Goal: Task Accomplishment & Management: Complete application form

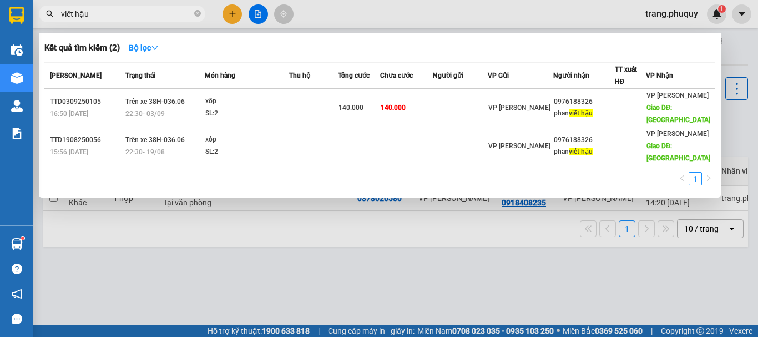
scroll to position [51, 0]
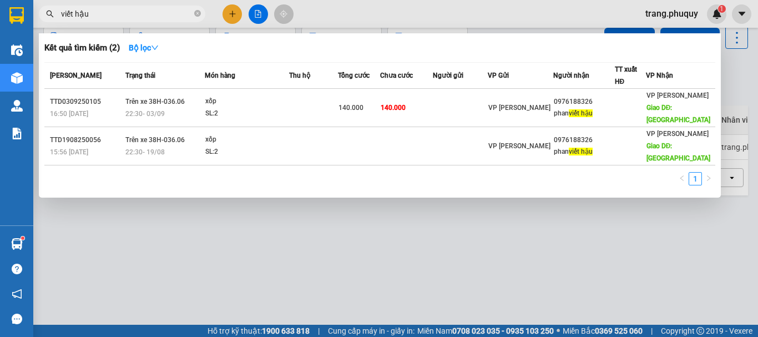
click at [228, 11] on div at bounding box center [379, 168] width 758 height 337
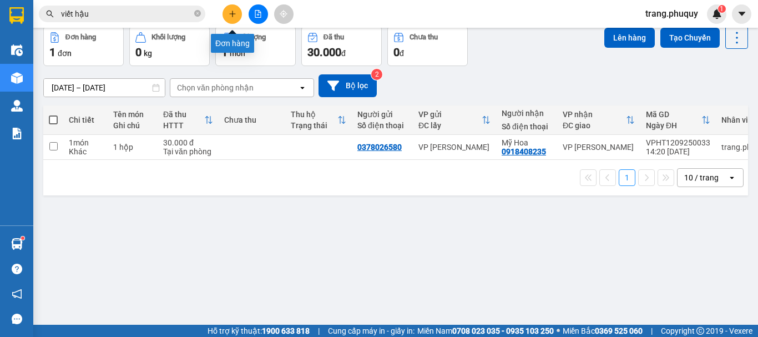
click at [233, 18] on button at bounding box center [232, 13] width 19 height 19
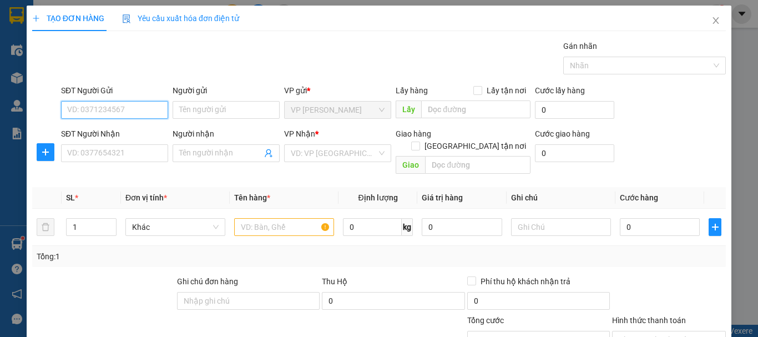
click at [134, 109] on input "SĐT Người Gửi" at bounding box center [114, 110] width 107 height 18
click at [109, 136] on div "0987492786" at bounding box center [113, 132] width 93 height 12
type input "0987492786"
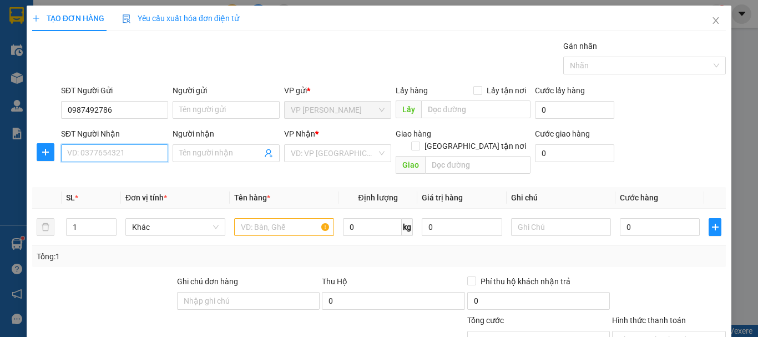
click at [109, 146] on input "SĐT Người Nhận" at bounding box center [114, 153] width 107 height 18
click at [107, 151] on input "SĐT Người Nhận" at bounding box center [114, 153] width 107 height 18
click at [107, 177] on div "0849541431 - C VUI" at bounding box center [113, 175] width 93 height 12
type input "0849541431"
type input "C VUI"
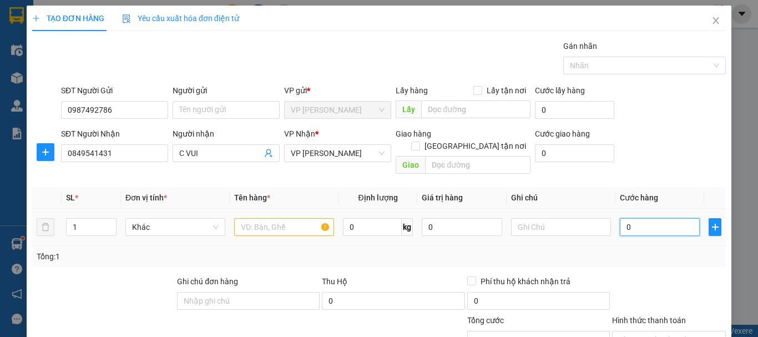
click at [664, 218] on input "0" at bounding box center [660, 227] width 80 height 18
type input "5"
type input "50"
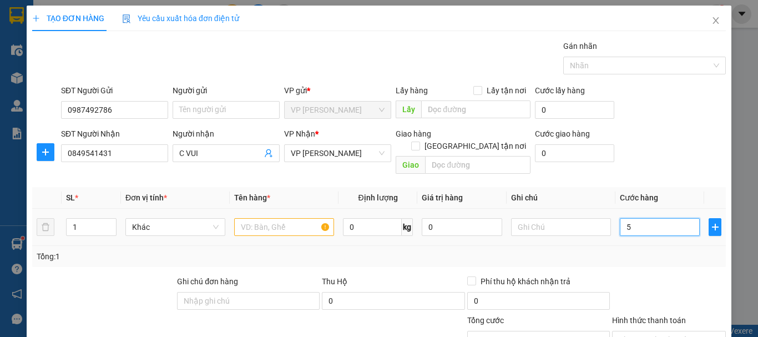
type input "50"
type input "50.000"
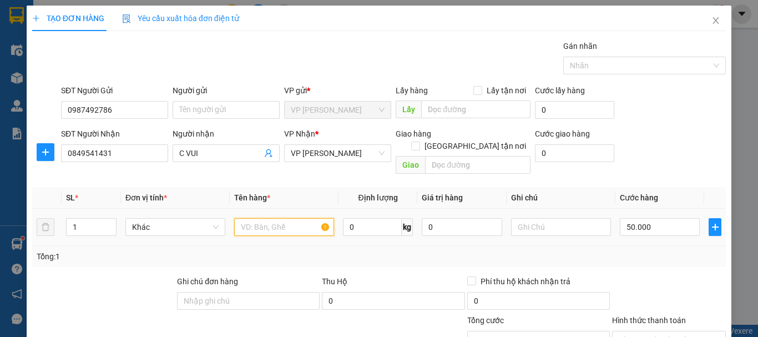
click at [269, 218] on input "text" at bounding box center [284, 227] width 100 height 18
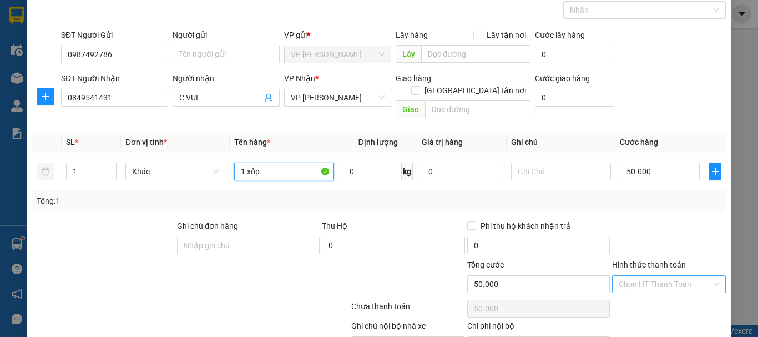
type input "1 xốp"
click at [659, 276] on input "Hình thức thanh toán" at bounding box center [665, 284] width 93 height 17
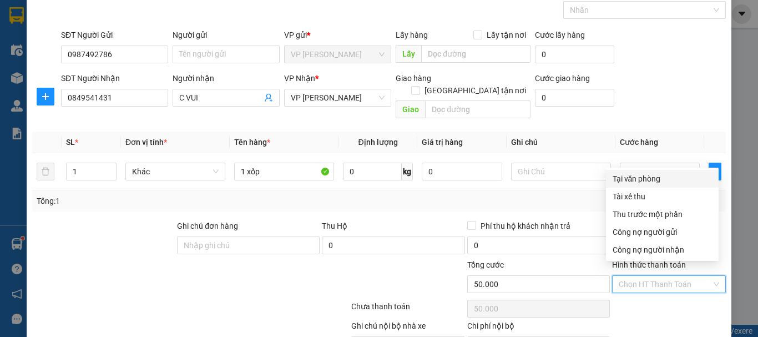
click at [654, 180] on div "Tại văn phòng" at bounding box center [662, 179] width 99 height 12
type input "0"
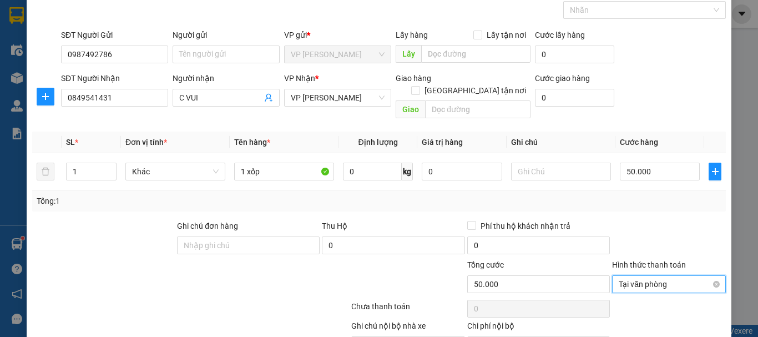
scroll to position [108, 0]
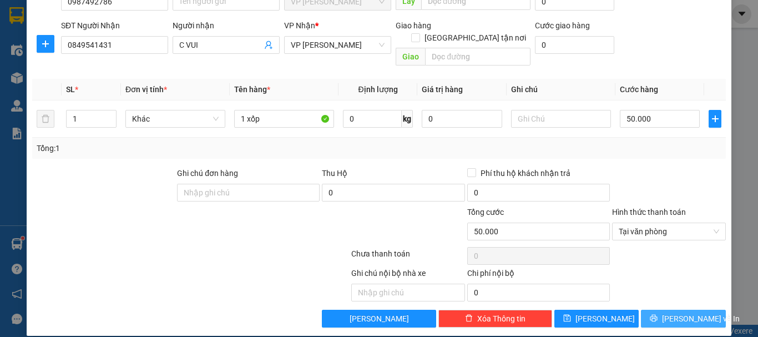
click at [673, 313] on span "[PERSON_NAME] và In" at bounding box center [701, 319] width 78 height 12
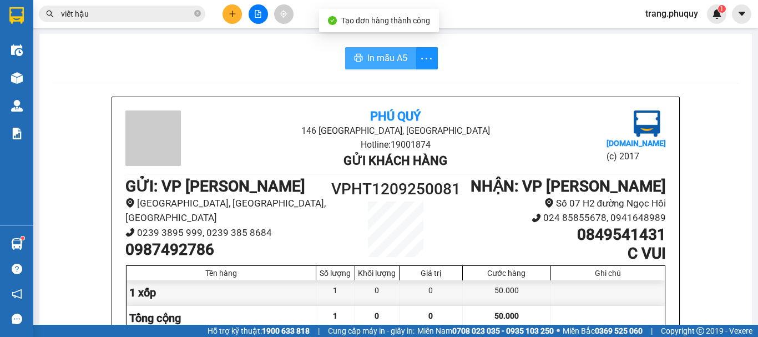
click at [381, 55] on span "In mẫu A5" at bounding box center [387, 58] width 40 height 14
